Goal: Task Accomplishment & Management: Use online tool/utility

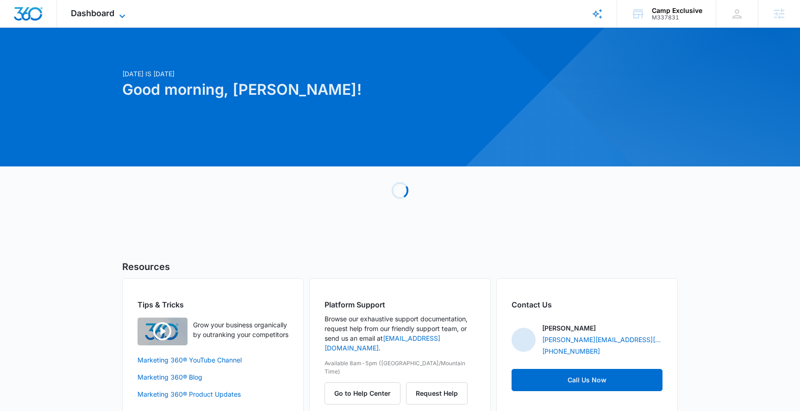
click at [111, 12] on span "Dashboard" at bounding box center [93, 13] width 44 height 10
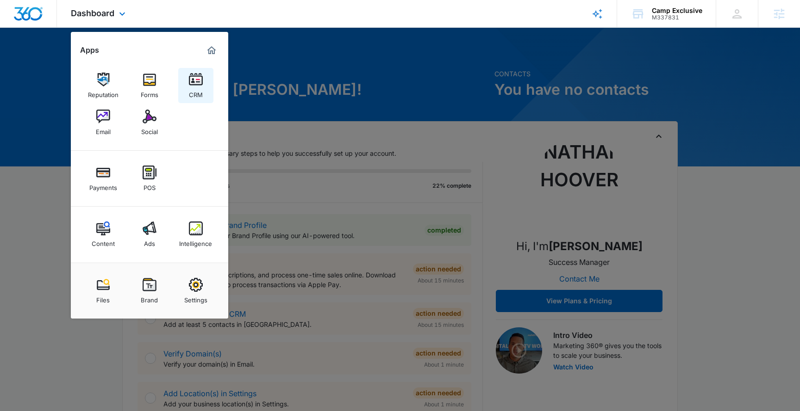
click at [200, 83] on img at bounding box center [196, 80] width 14 height 14
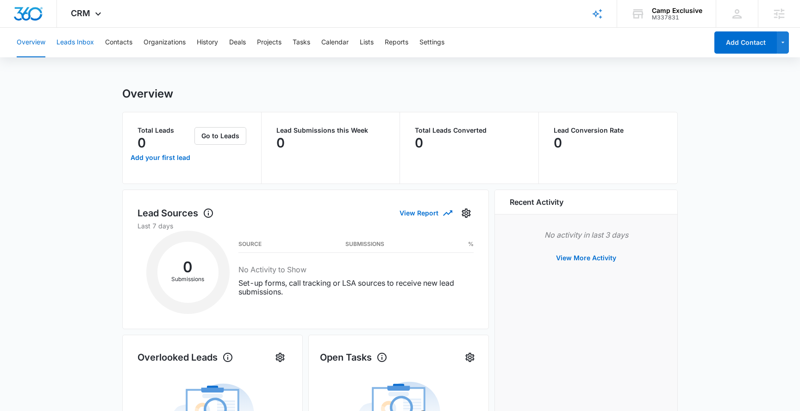
click at [81, 44] on button "Leads Inbox" at bounding box center [74, 43] width 37 height 30
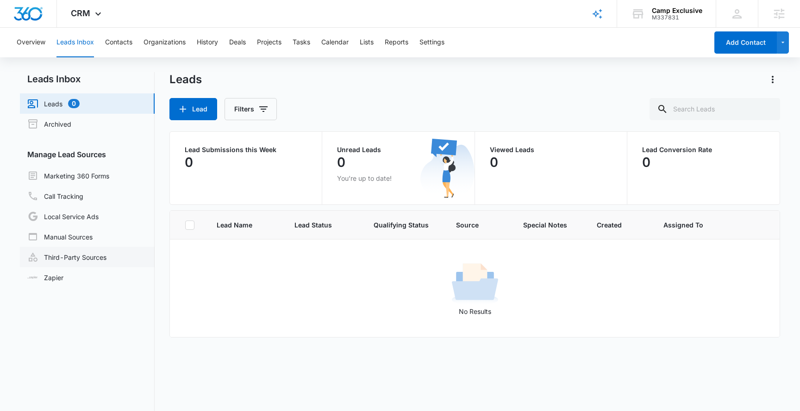
click at [79, 260] on link "Third-Party Sources" at bounding box center [66, 257] width 79 height 11
